Goal: Transaction & Acquisition: Purchase product/service

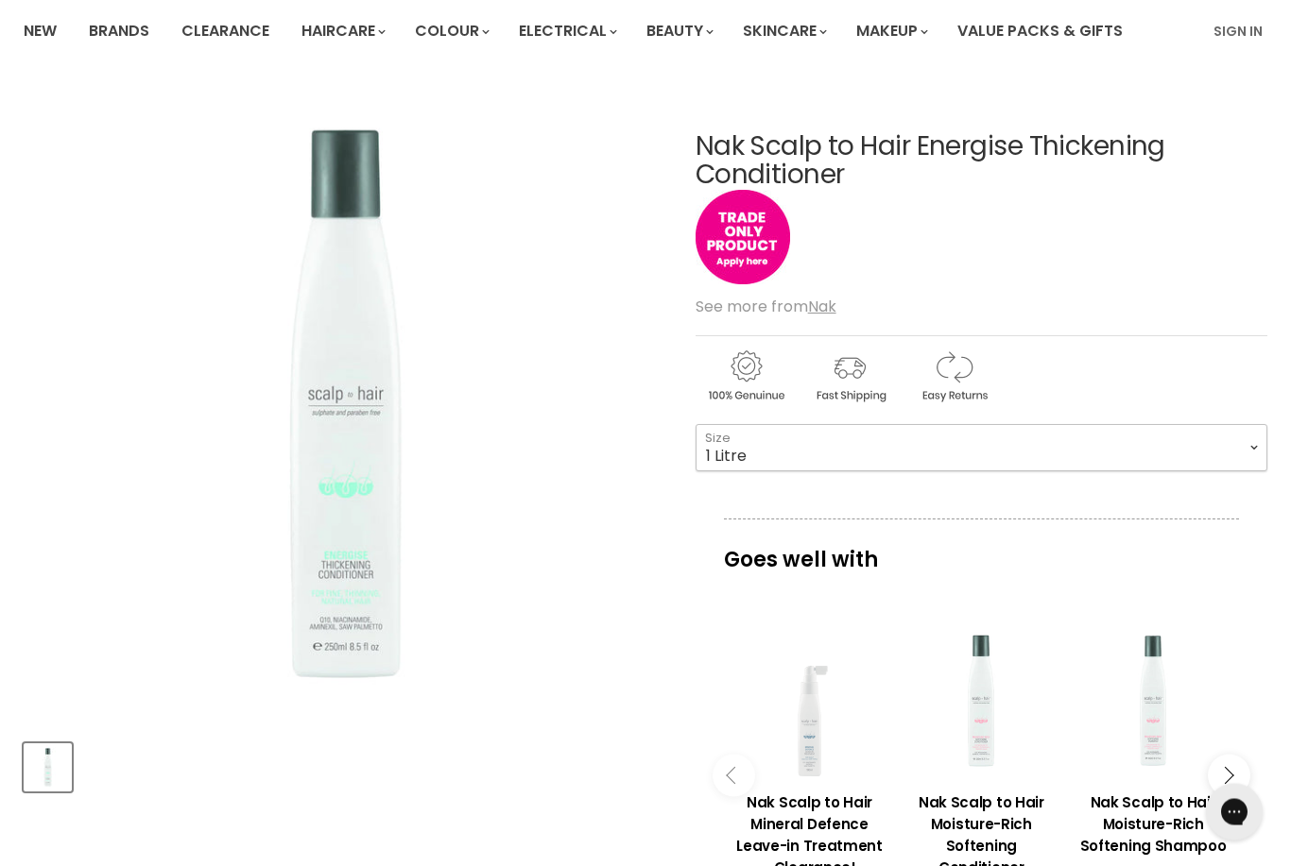
click at [1247, 442] on select "250ml 1 Litre" at bounding box center [981, 448] width 572 height 47
select select "250ml"
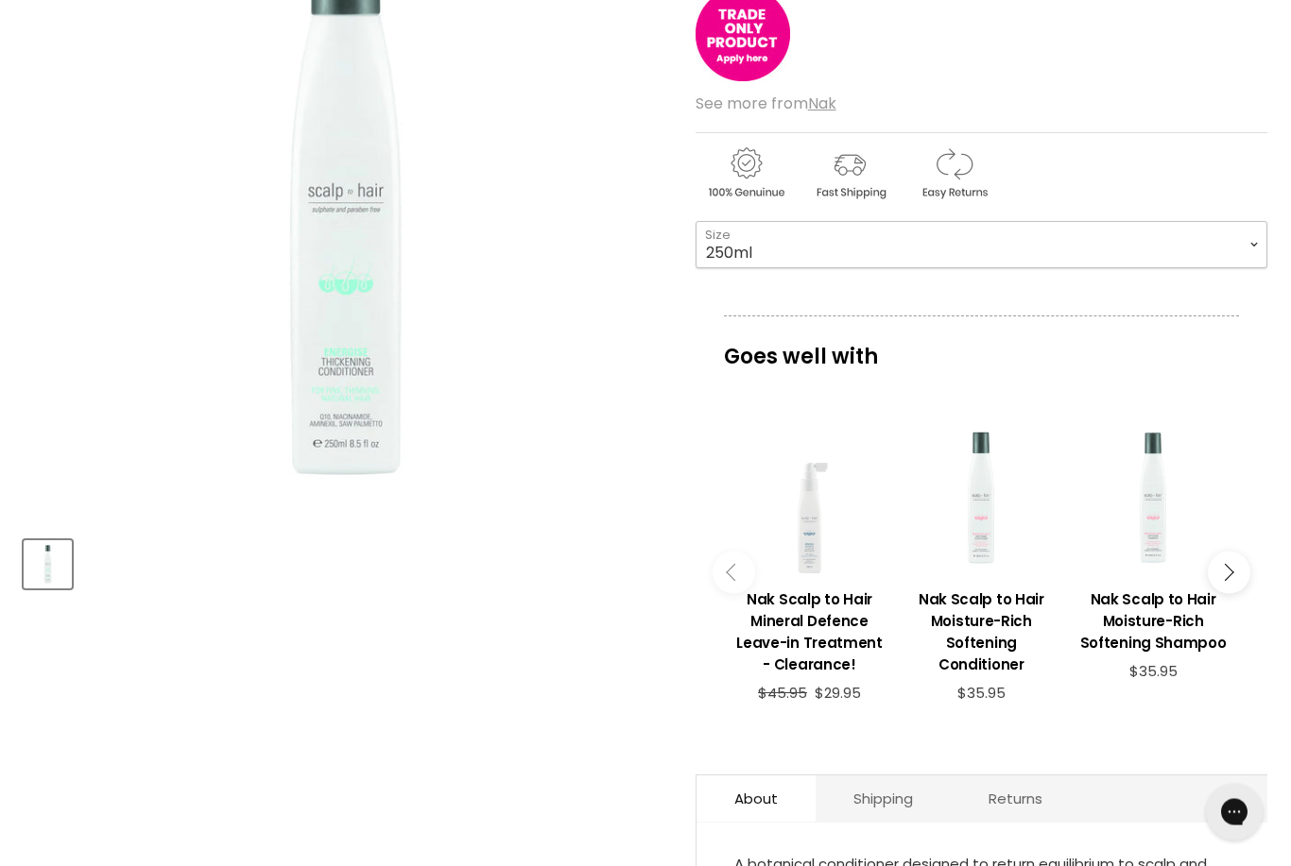
scroll to position [450, 0]
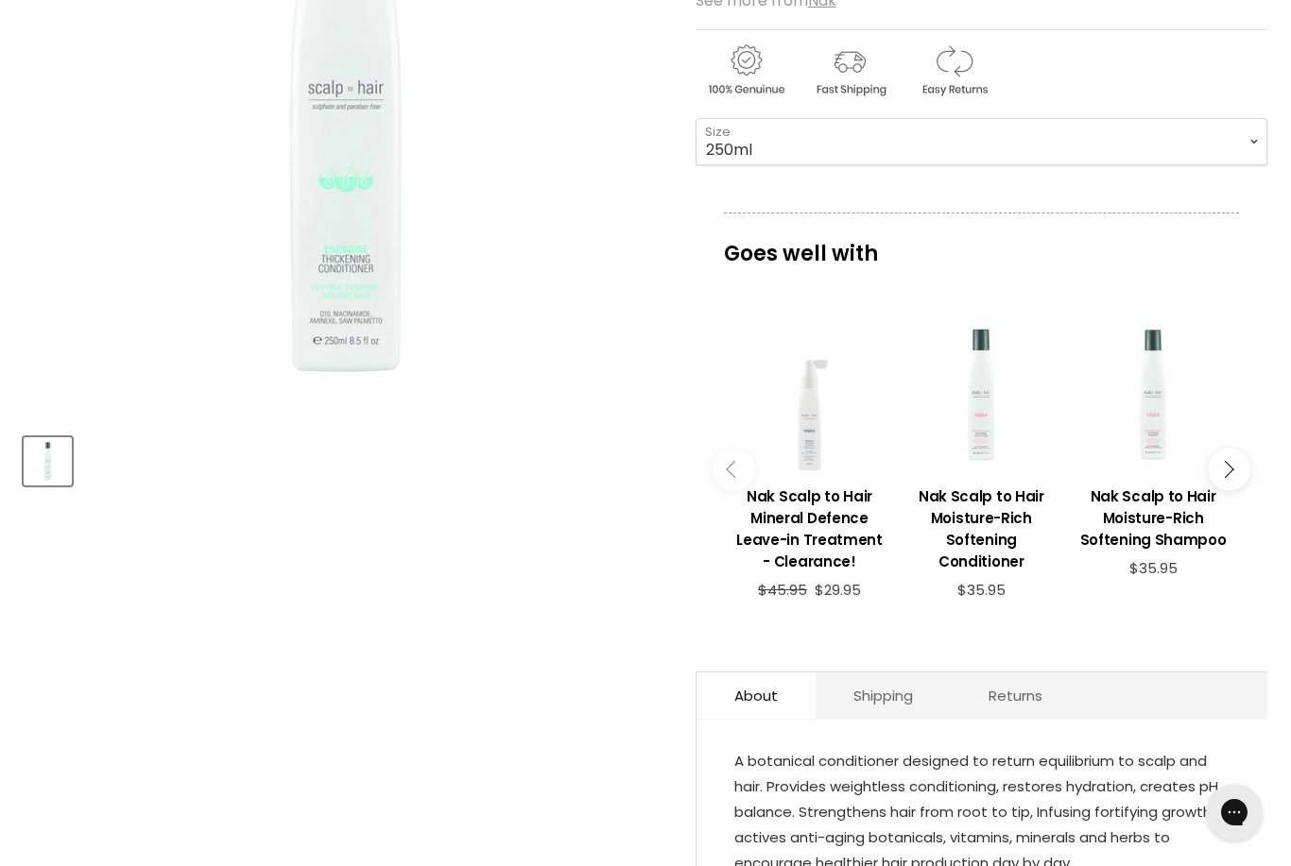
click at [1232, 471] on button "Main content" at bounding box center [1228, 470] width 43 height 43
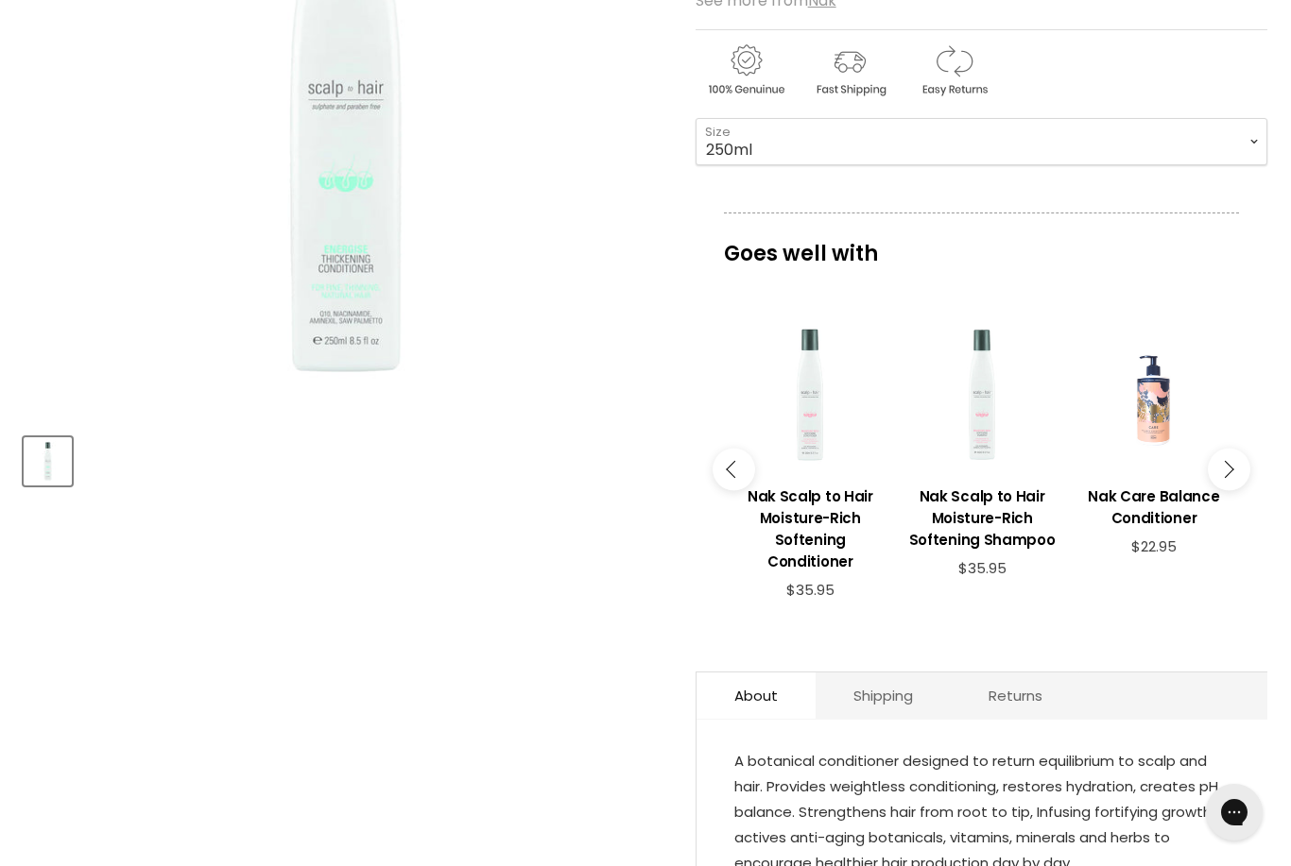
click at [1230, 470] on icon "Main content" at bounding box center [1224, 469] width 17 height 17
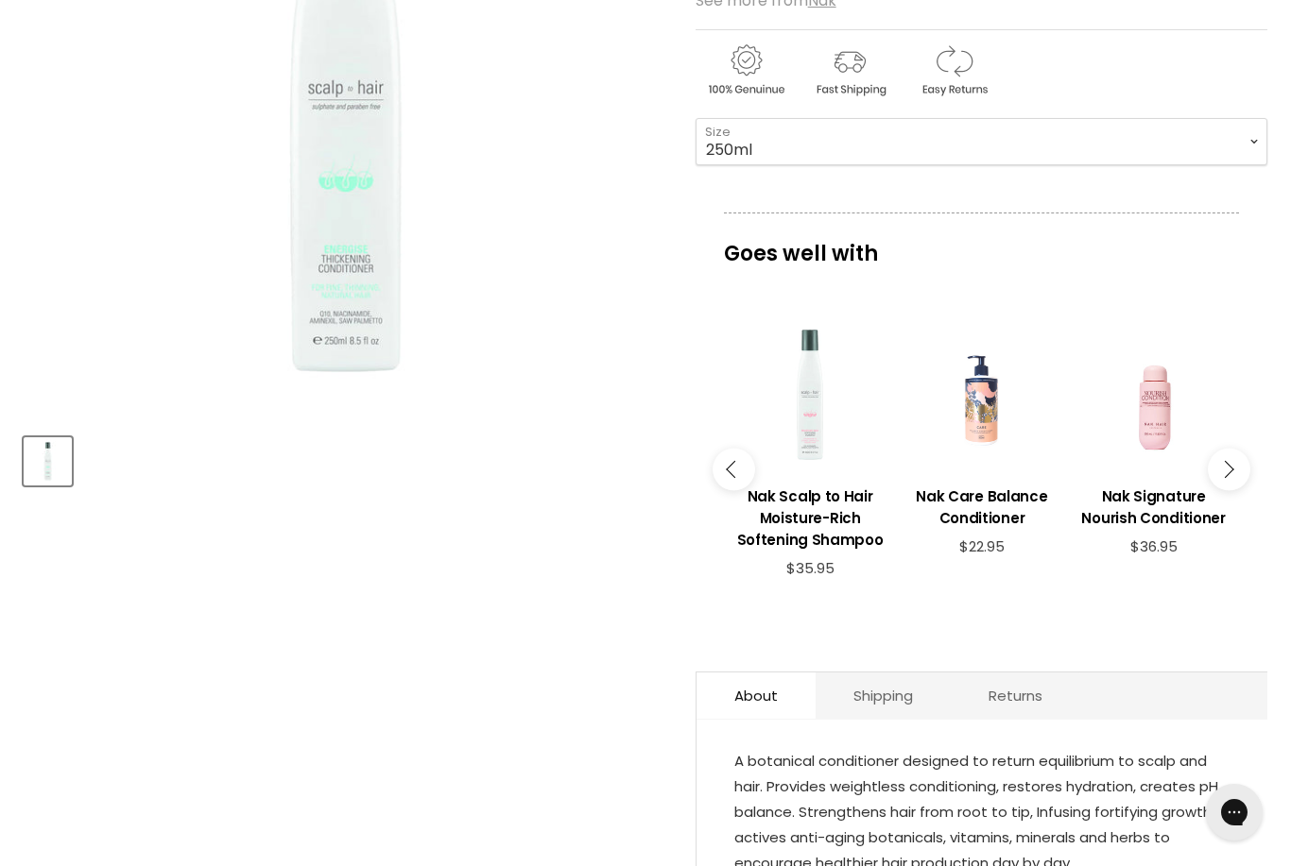
click at [1223, 472] on icon "Main content" at bounding box center [1224, 469] width 17 height 17
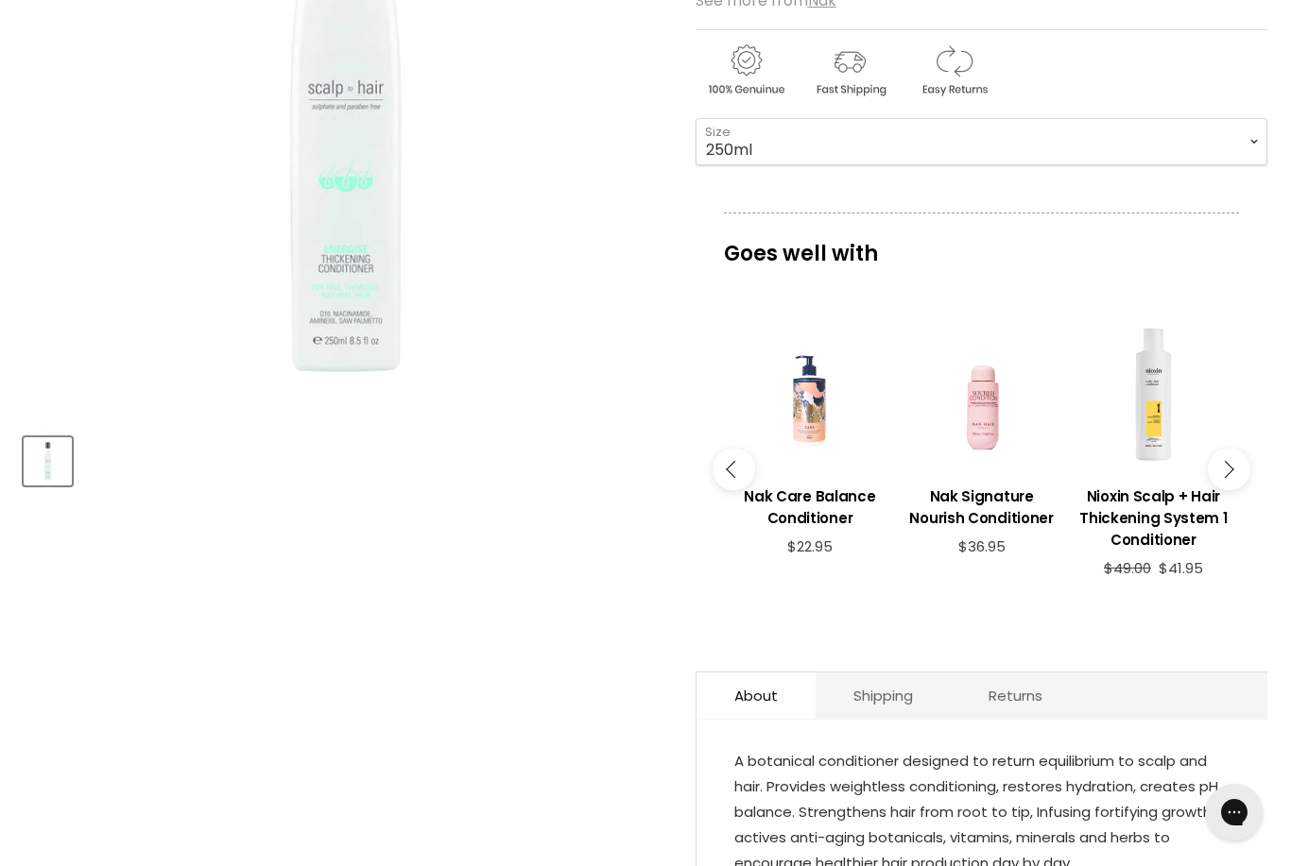
click at [1236, 465] on button "Main content" at bounding box center [1228, 470] width 43 height 43
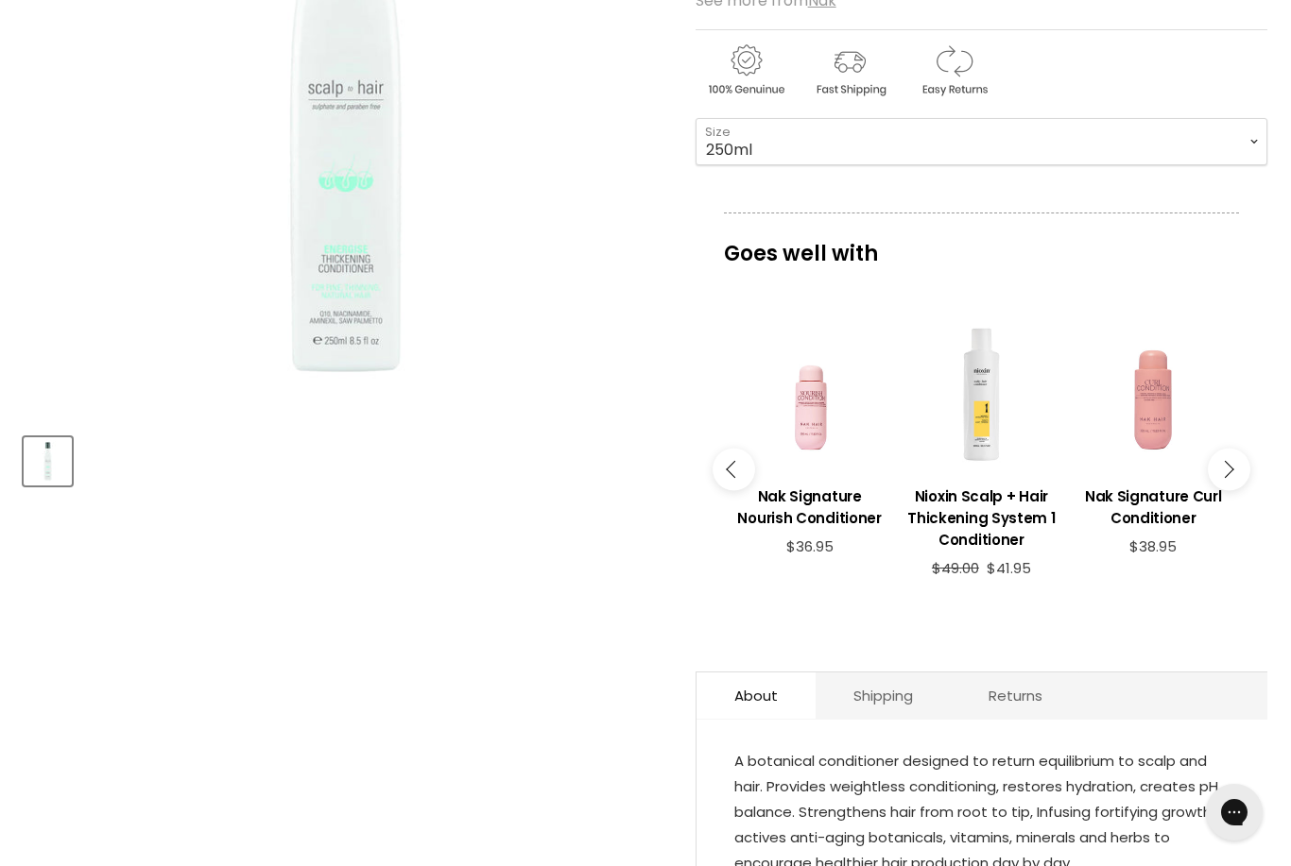
click at [1225, 471] on icon "Main content" at bounding box center [1224, 469] width 17 height 17
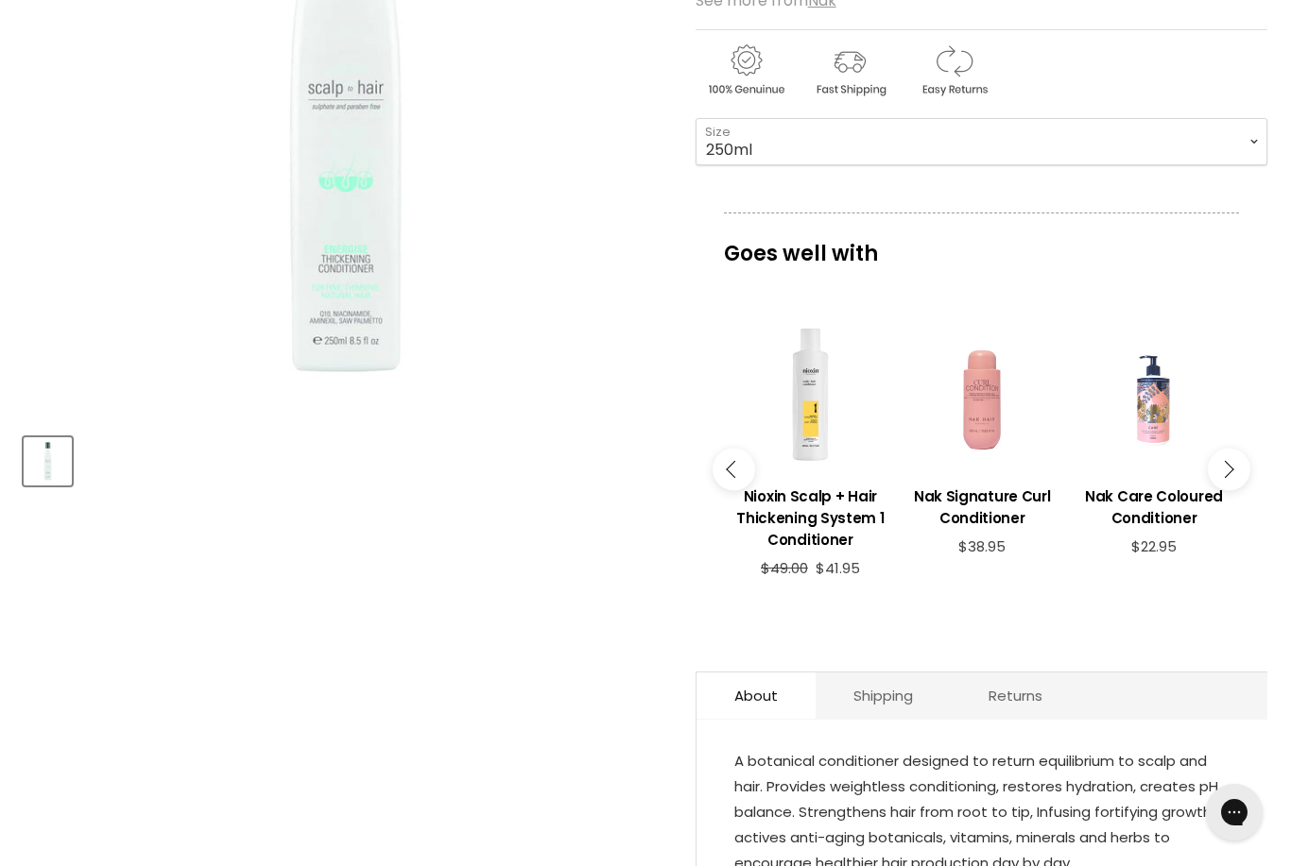
click at [1240, 463] on button "Main content" at bounding box center [1228, 470] width 43 height 43
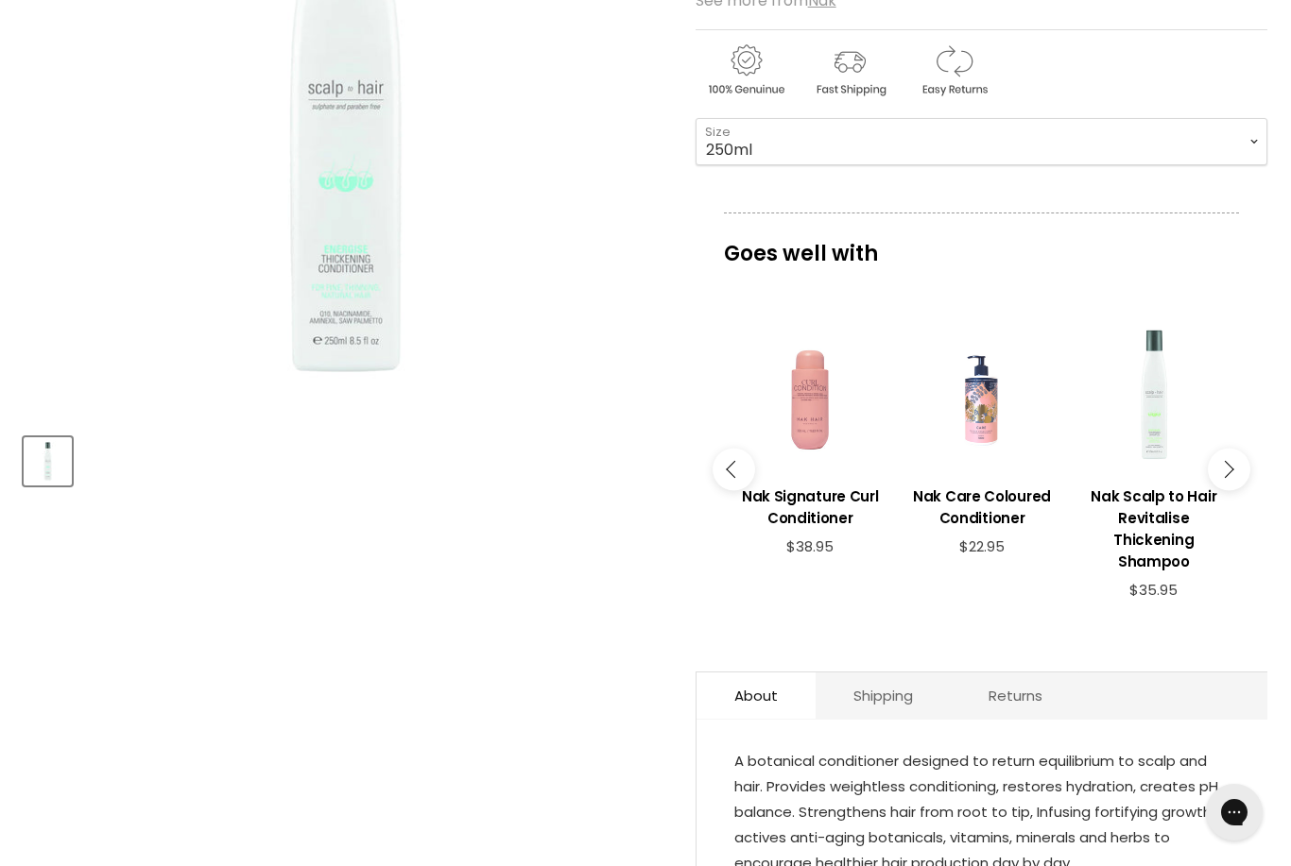
click at [1228, 469] on icon "Main content" at bounding box center [1224, 469] width 17 height 17
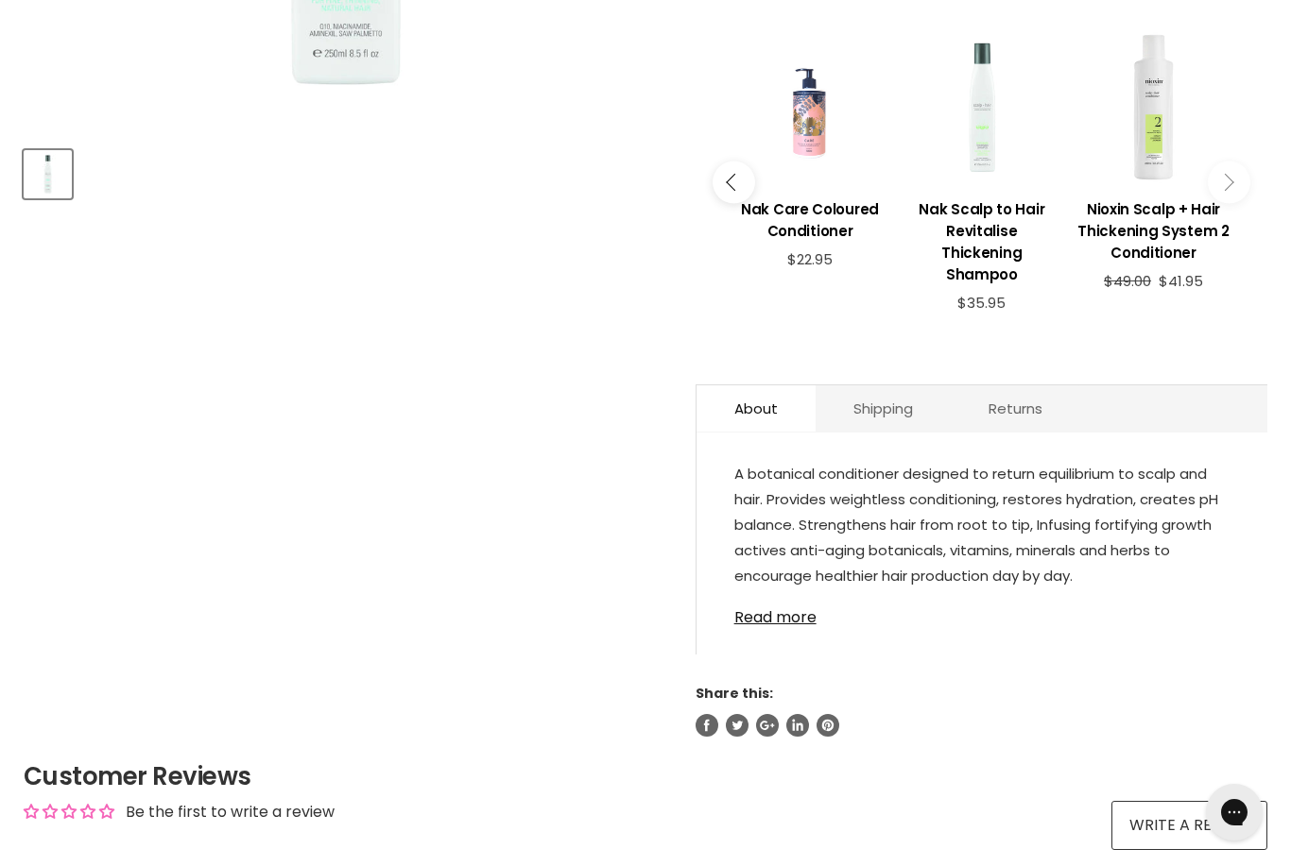
scroll to position [722, 0]
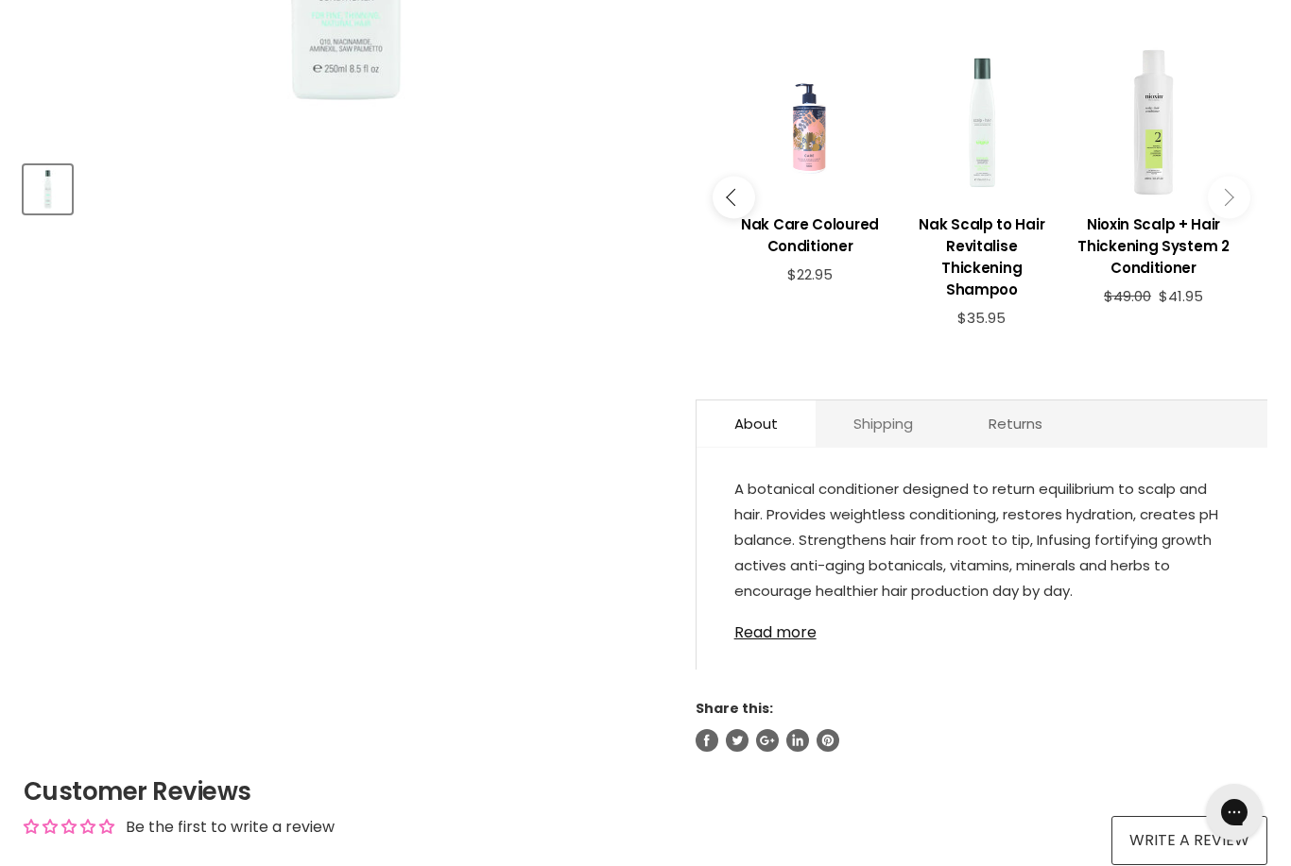
click at [875, 426] on link "Shipping" at bounding box center [882, 424] width 135 height 46
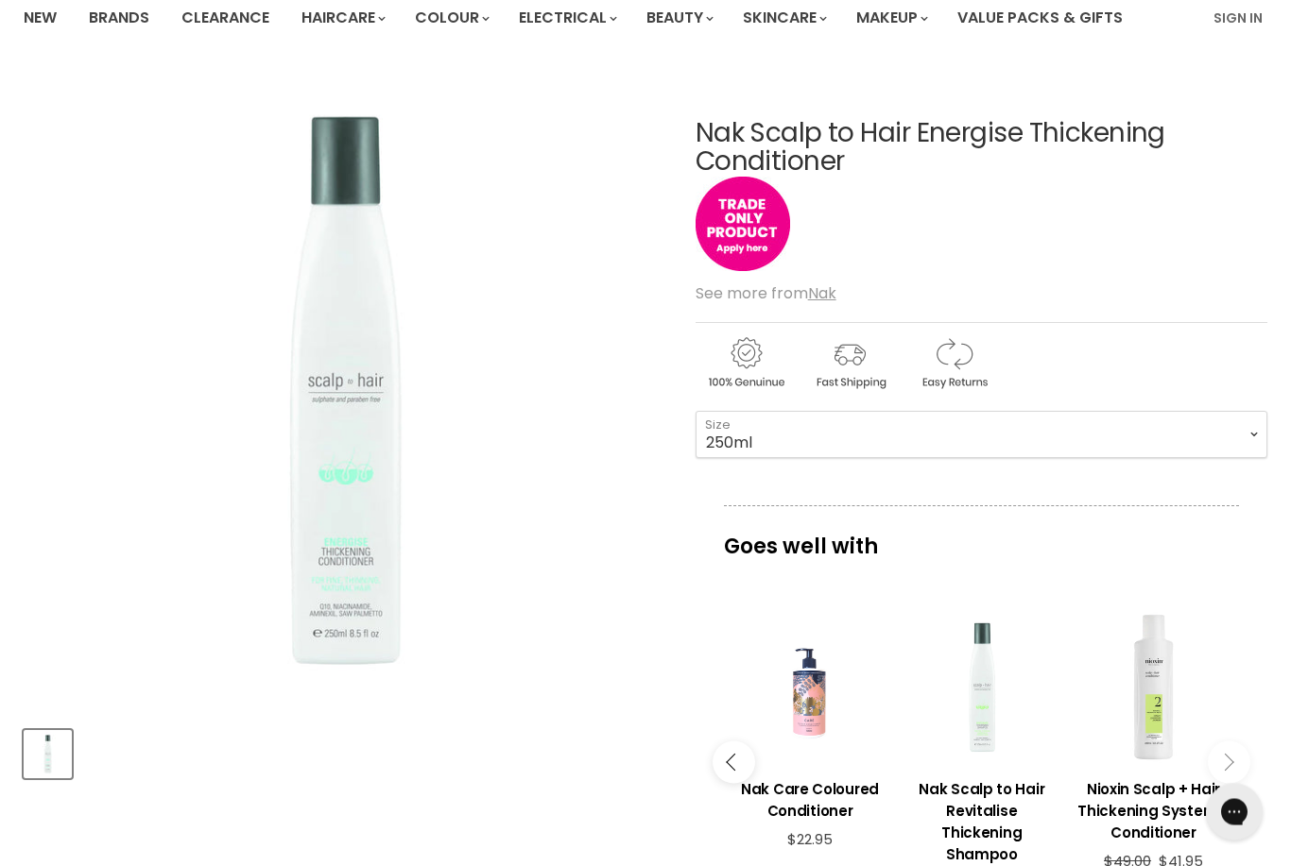
scroll to position [0, 0]
